Goal: Task Accomplishment & Management: Manage account settings

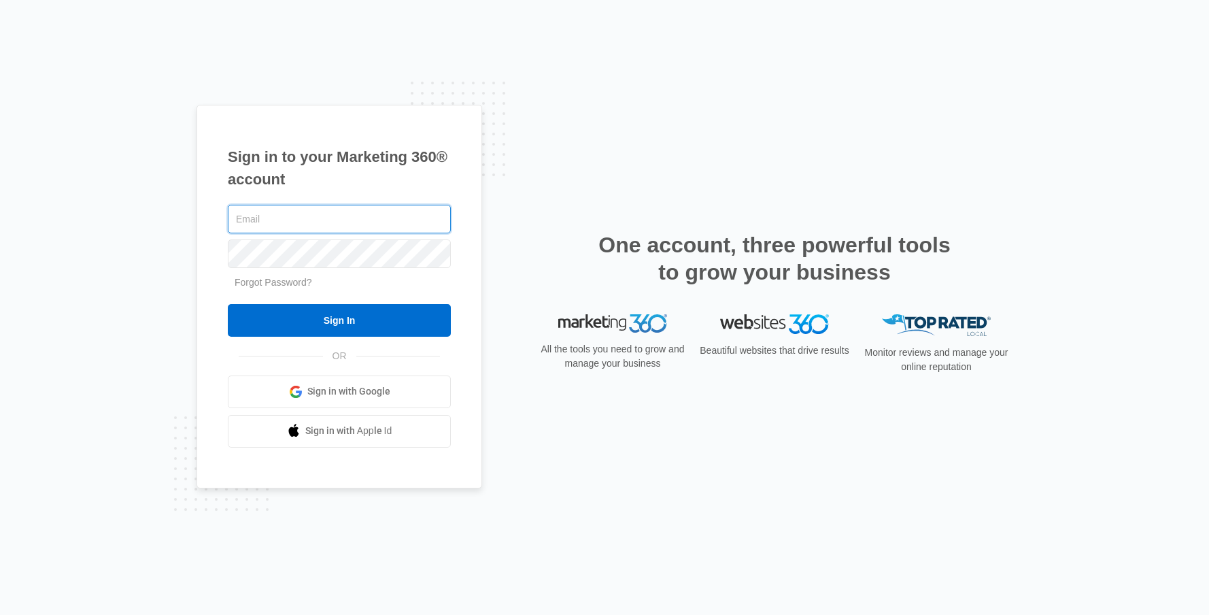
type input "[PERSON_NAME][EMAIL_ADDRESS][PERSON_NAME][DOMAIN_NAME]"
click at [228, 304] on input "Sign In" at bounding box center [339, 320] width 223 height 33
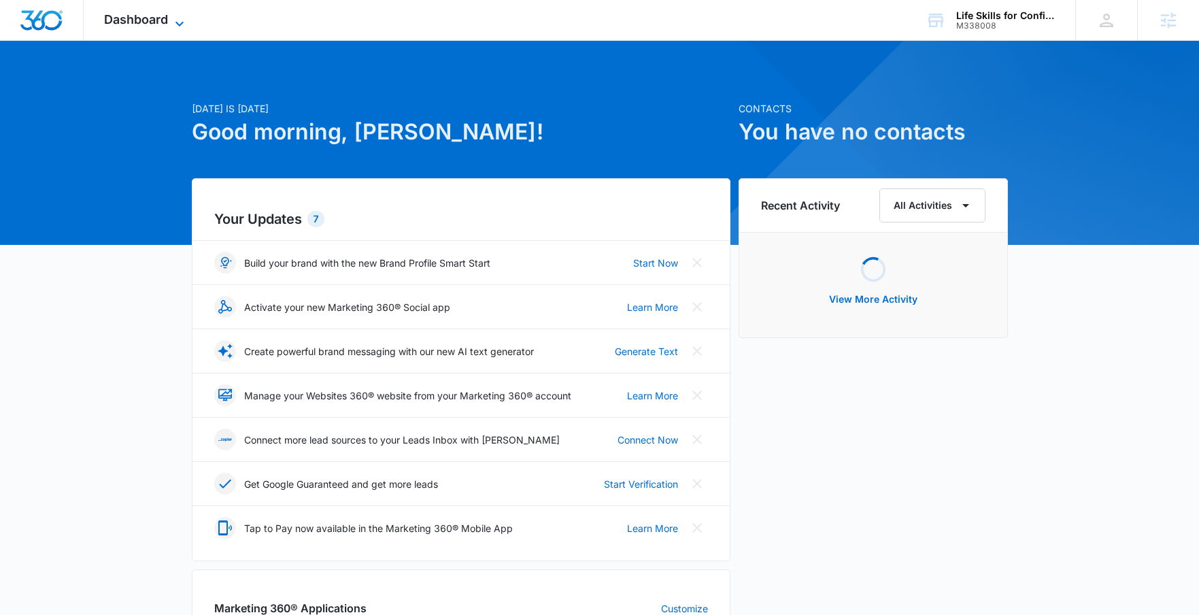
click at [162, 18] on span "Dashboard" at bounding box center [136, 19] width 64 height 14
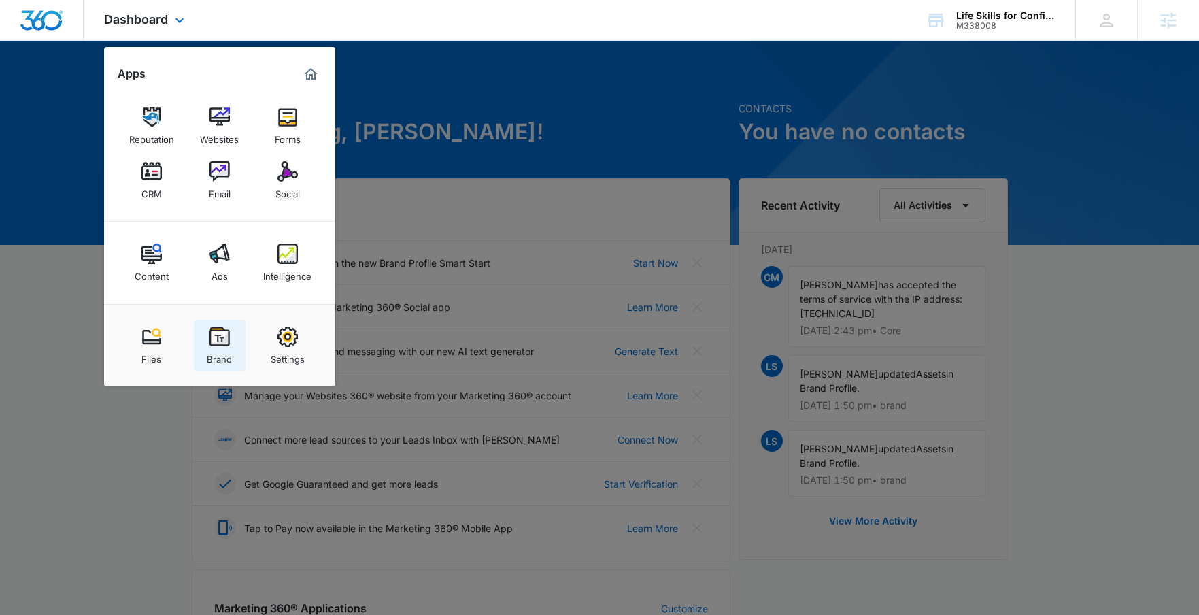
click at [221, 345] on img at bounding box center [219, 336] width 20 height 20
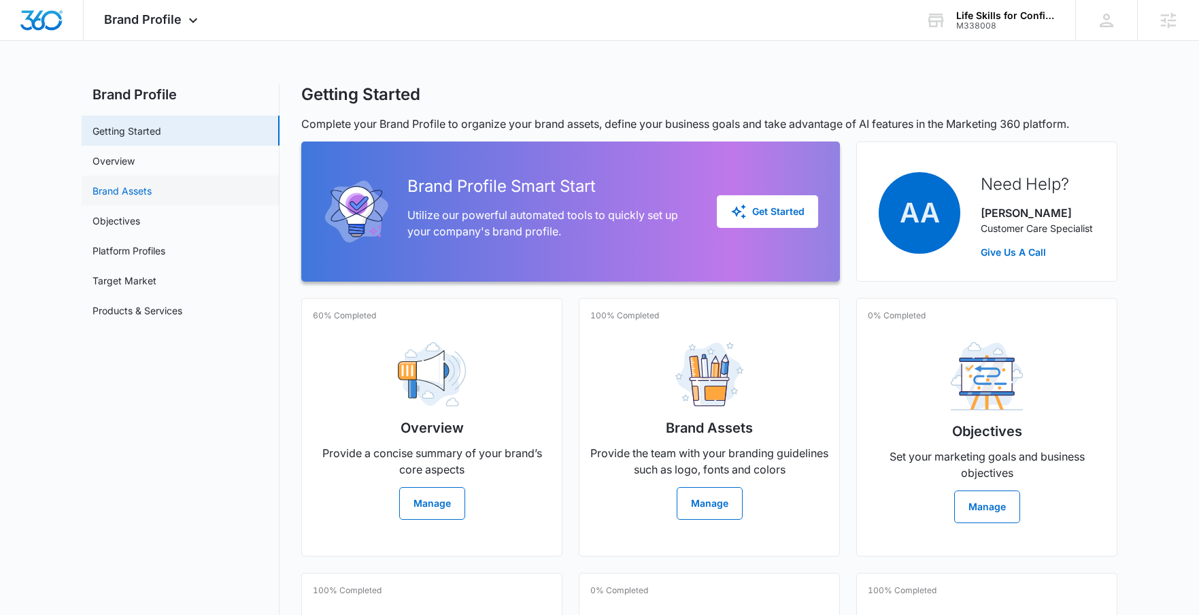
click at [148, 194] on link "Brand Assets" at bounding box center [121, 191] width 59 height 14
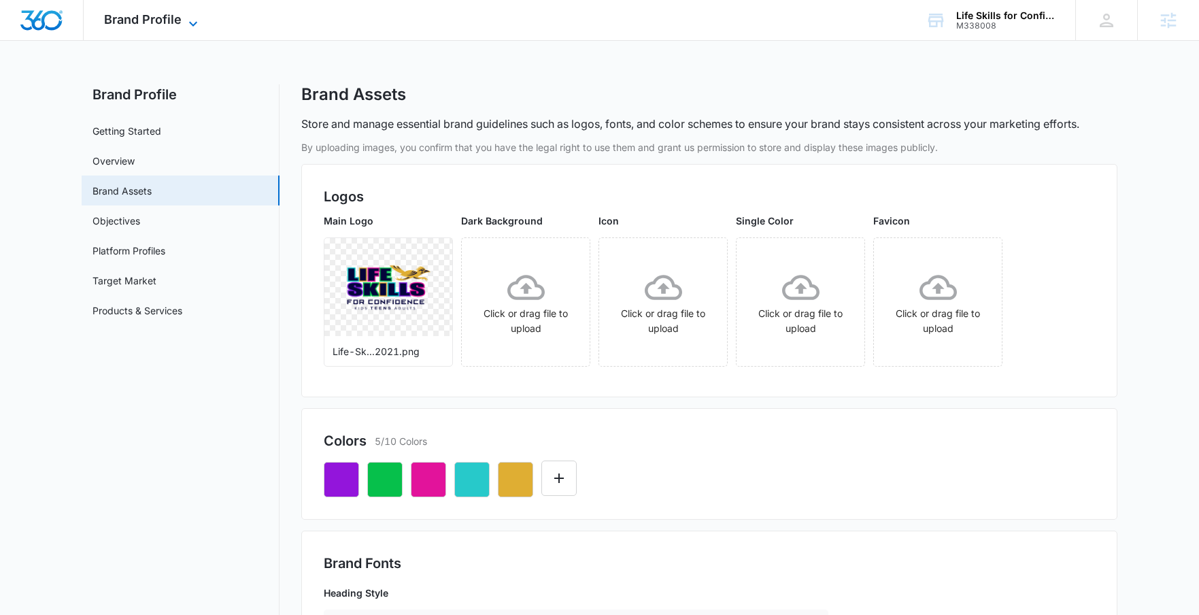
click at [143, 21] on span "Brand Profile" at bounding box center [143, 19] width 78 height 14
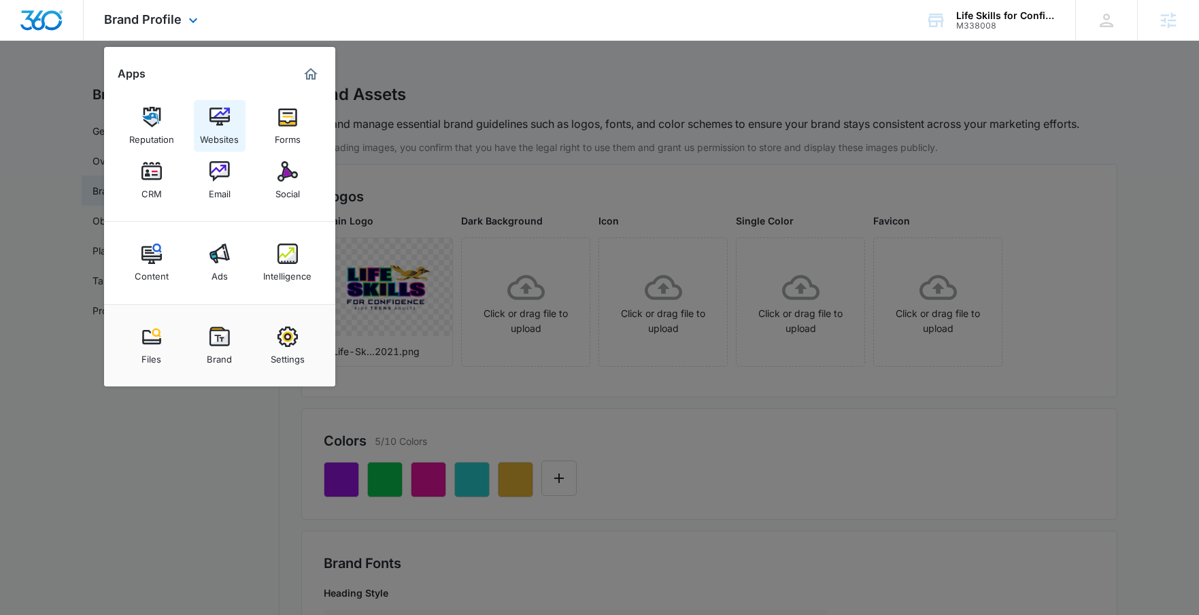
click at [220, 118] on img at bounding box center [219, 117] width 20 height 20
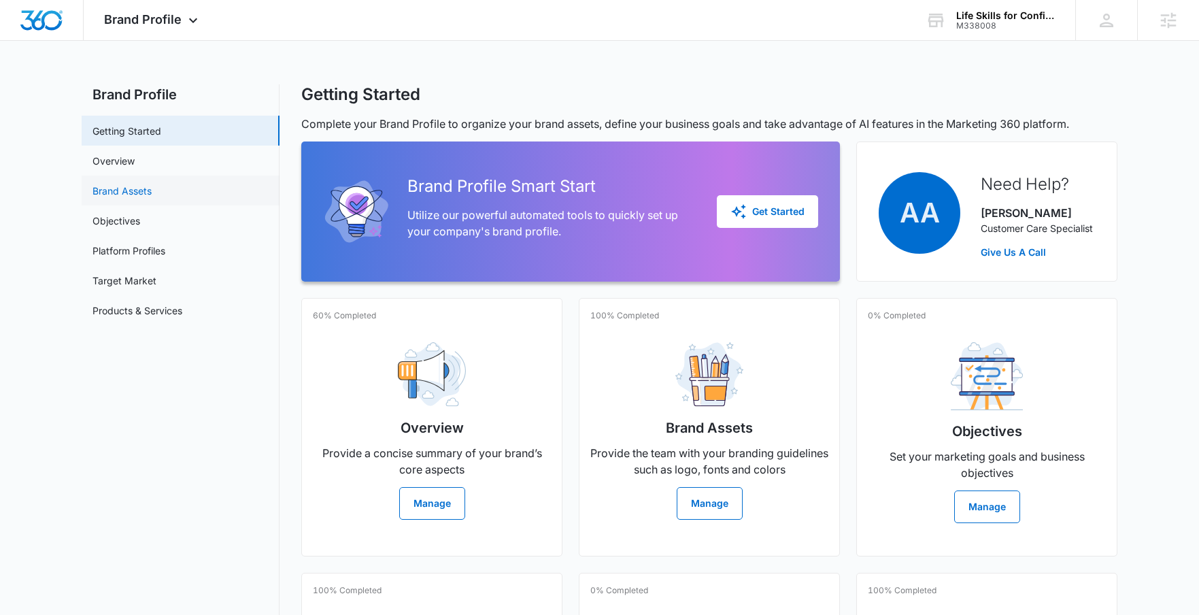
click at [122, 192] on link "Brand Assets" at bounding box center [121, 191] width 59 height 14
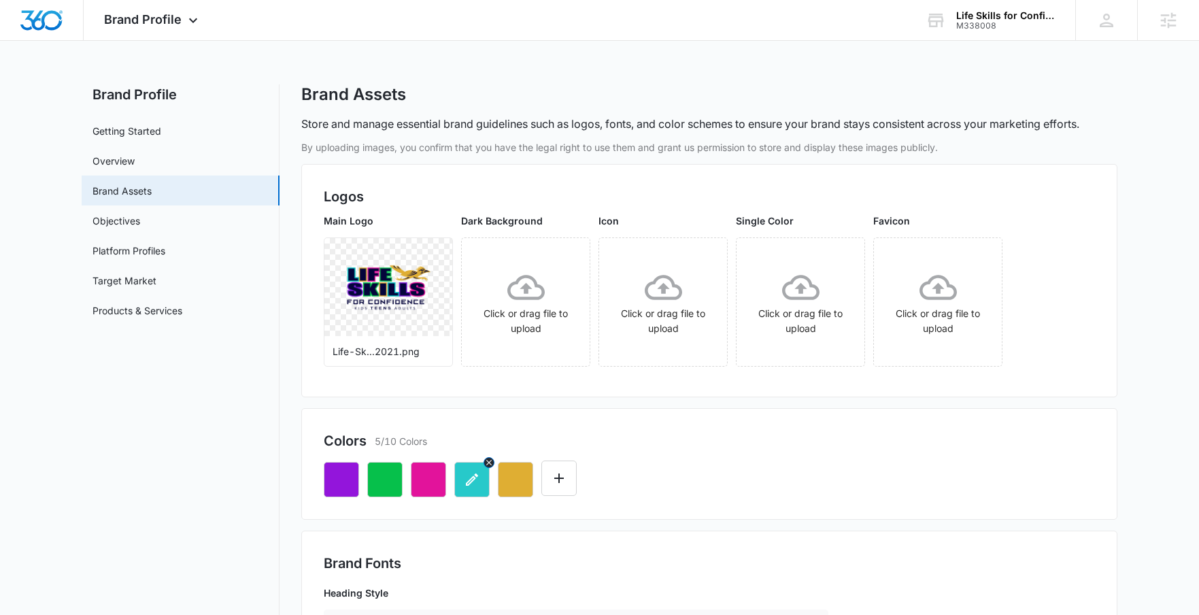
click at [474, 483] on icon "button" at bounding box center [472, 479] width 16 height 16
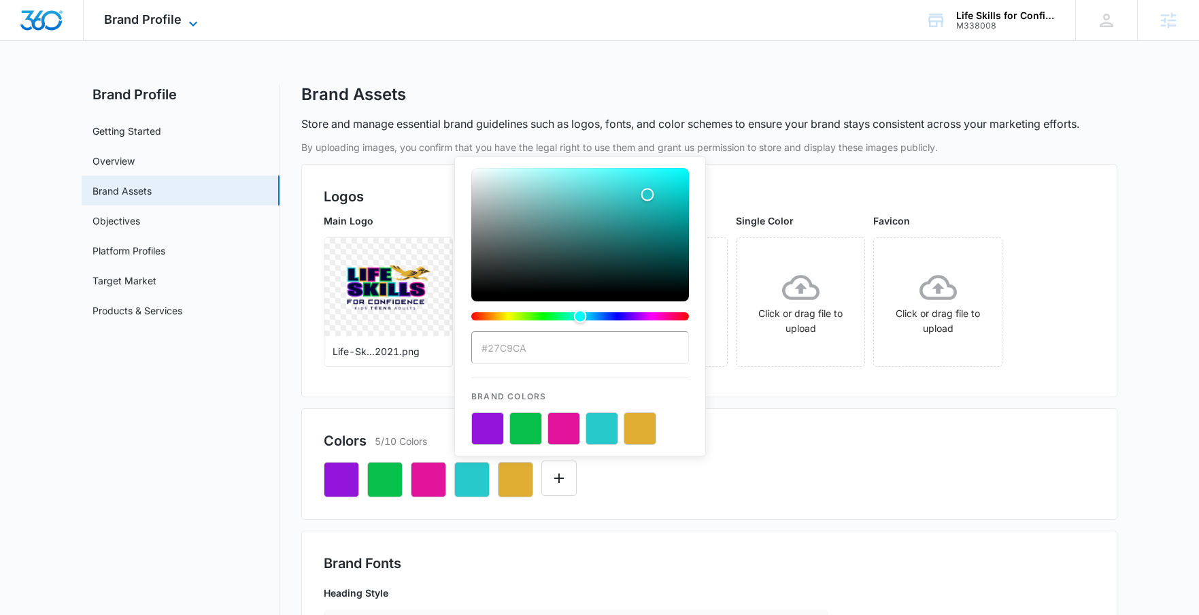
click at [129, 26] on span "Brand Profile" at bounding box center [143, 19] width 78 height 14
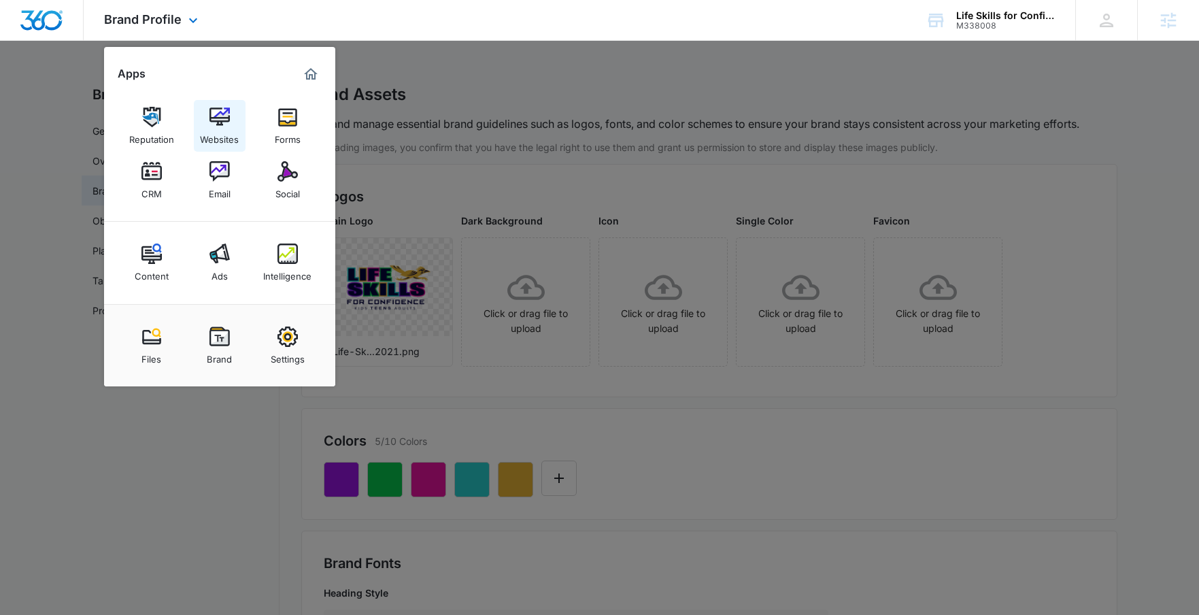
click at [218, 125] on img at bounding box center [219, 117] width 20 height 20
